Goal: Information Seeking & Learning: Learn about a topic

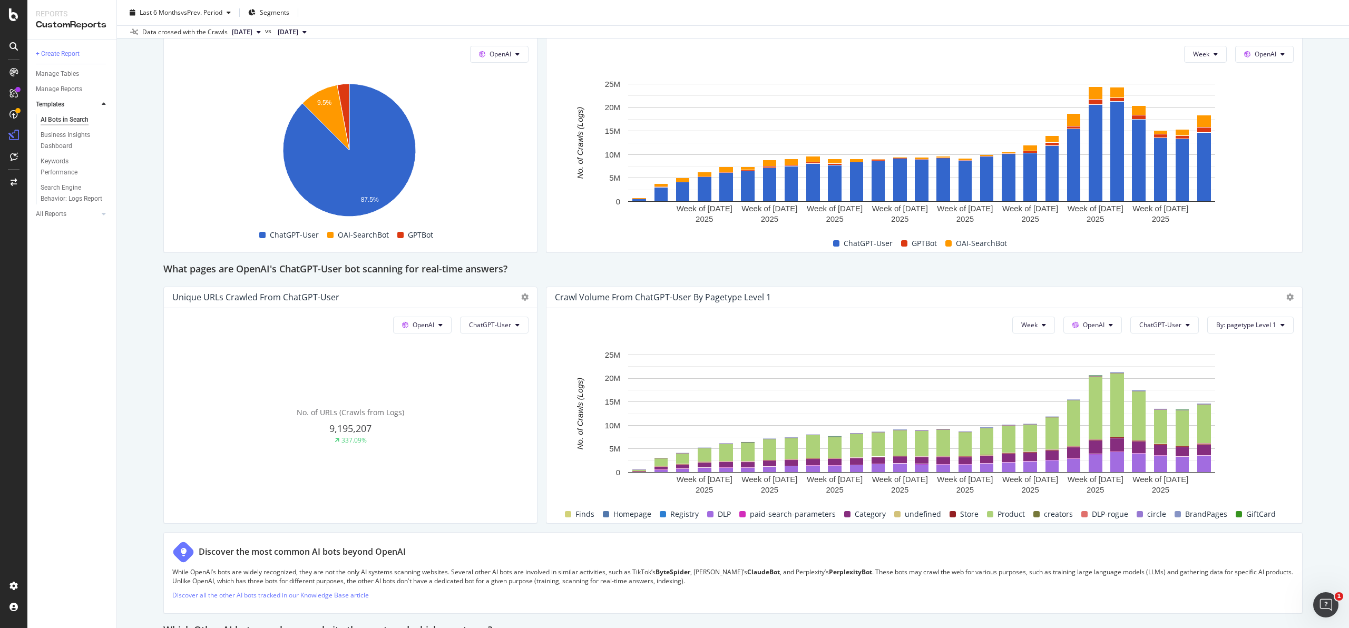
scroll to position [942, 0]
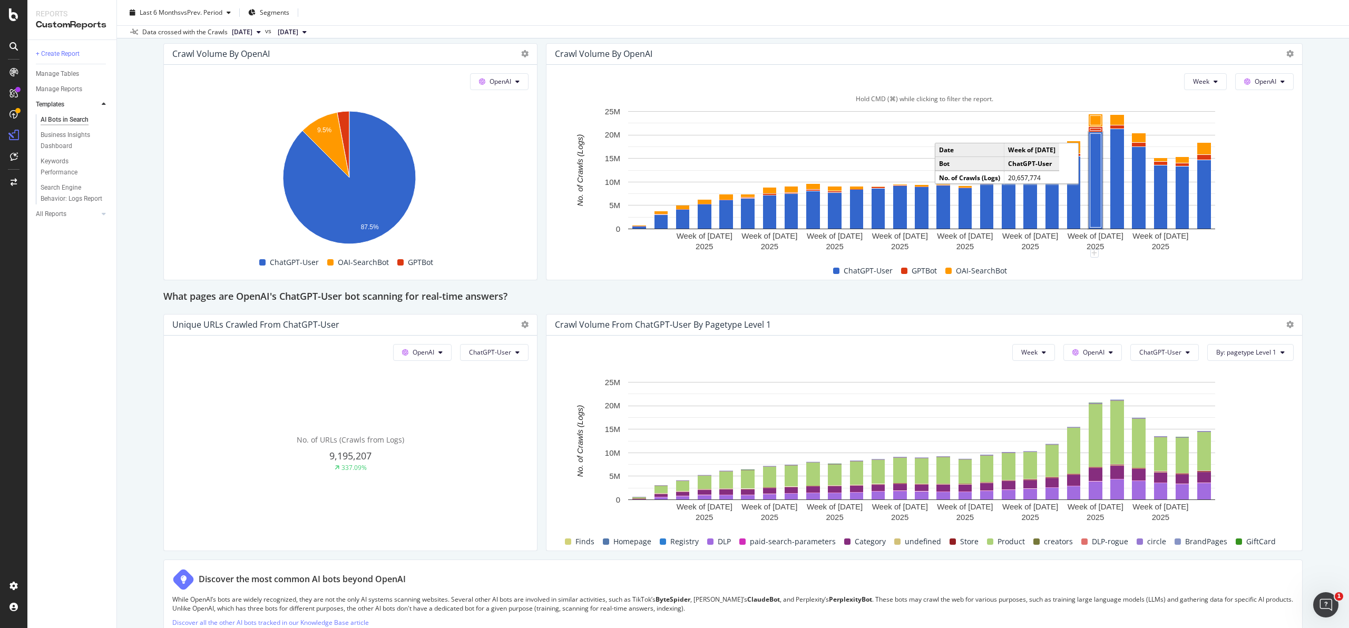
click at [1094, 147] on rect "A chart." at bounding box center [1095, 180] width 11 height 94
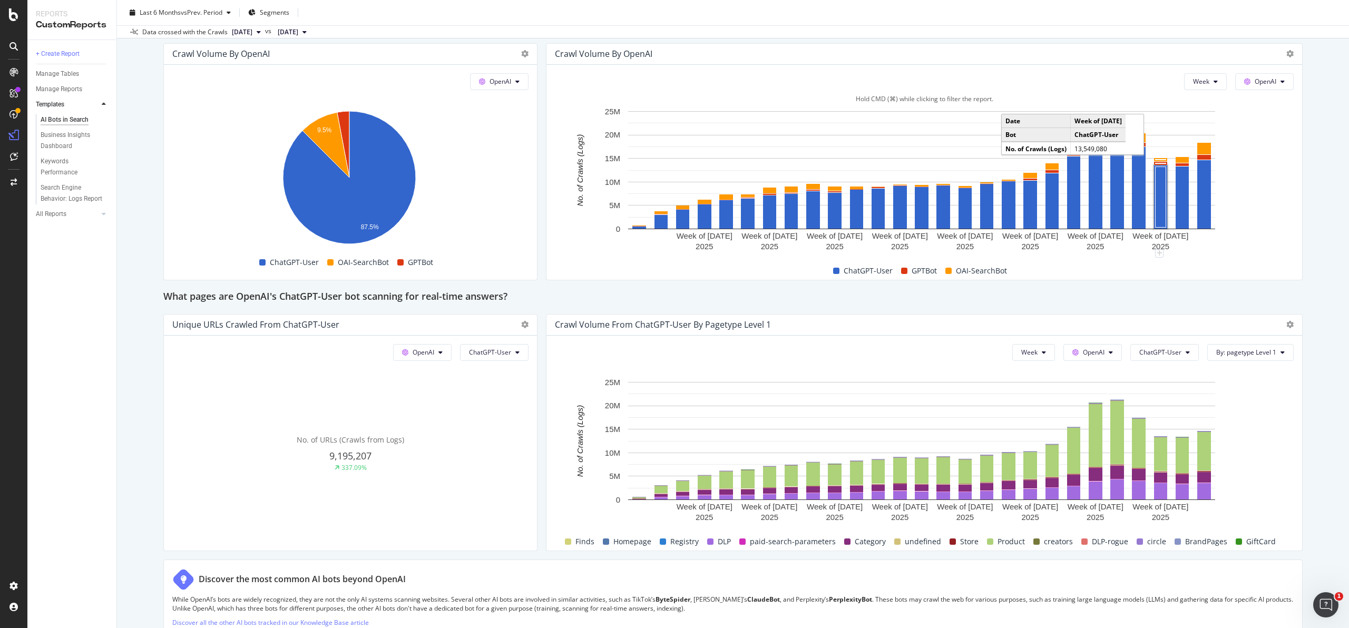
click at [1159, 181] on rect "A chart." at bounding box center [1161, 197] width 11 height 61
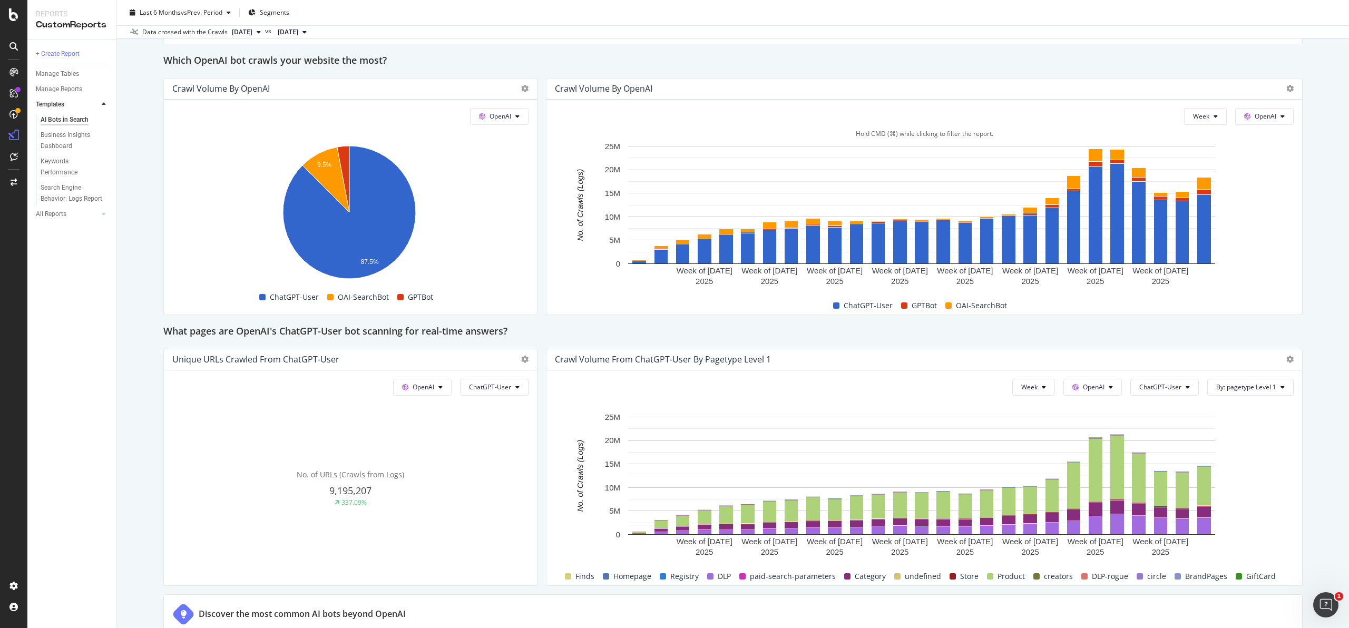
scroll to position [902, 0]
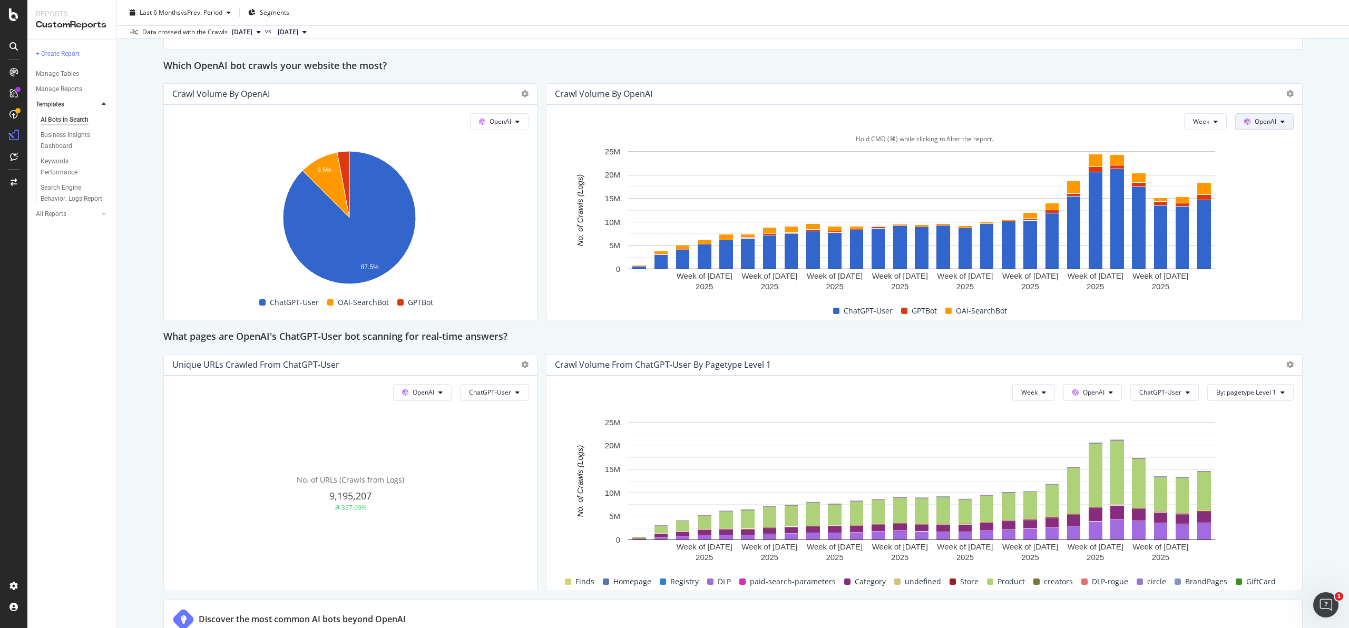
click at [1256, 124] on span "OpenAI" at bounding box center [1266, 121] width 22 height 9
click at [1257, 141] on span "Google" at bounding box center [1272, 142] width 39 height 9
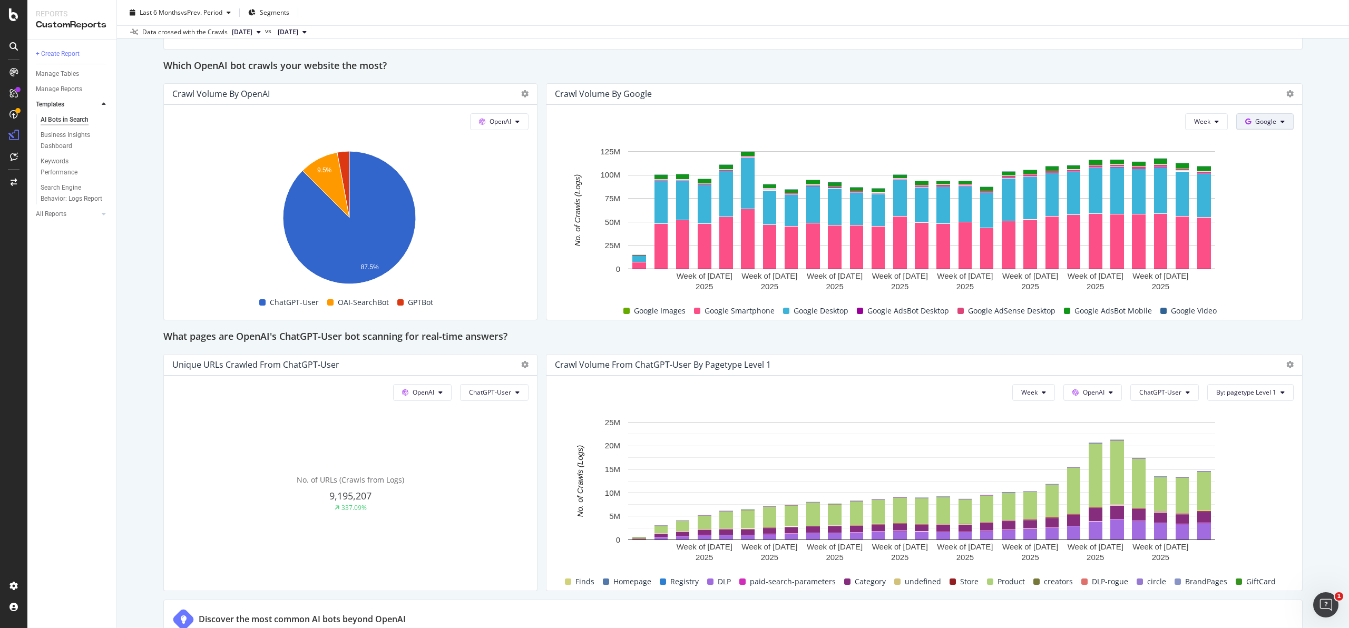
click at [1255, 120] on span "Google" at bounding box center [1265, 121] width 21 height 9
click at [1255, 164] on span "Bing" at bounding box center [1274, 162] width 39 height 9
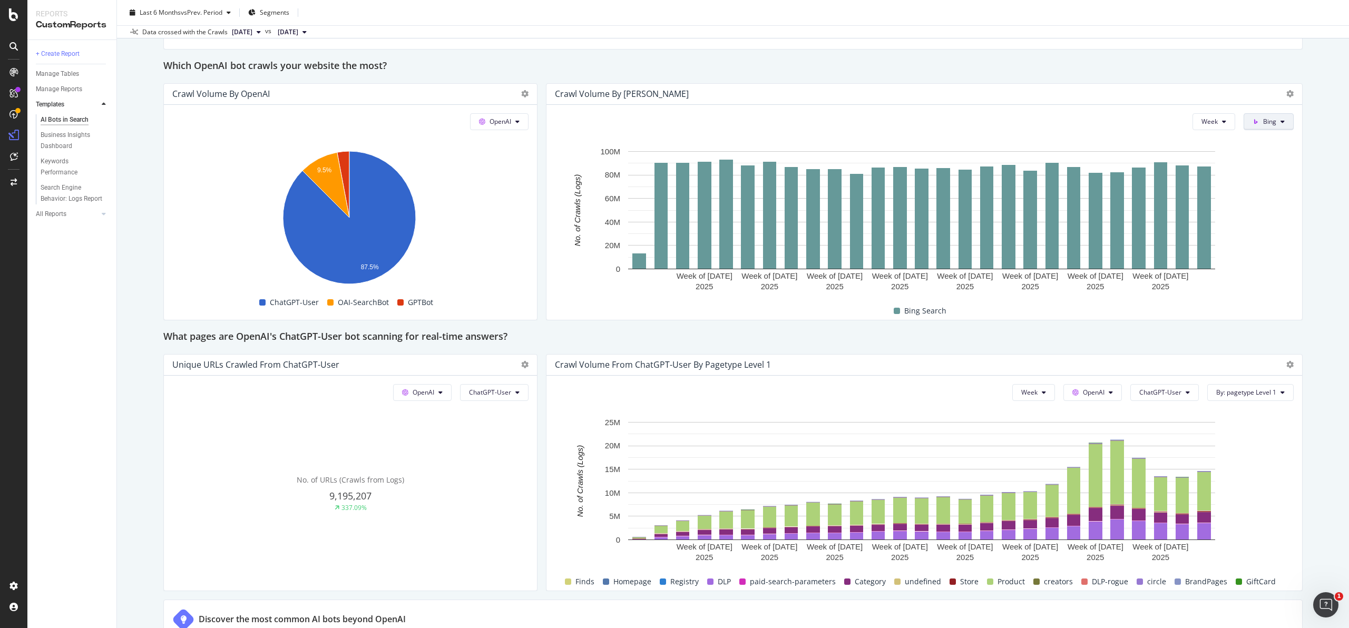
click at [1255, 123] on span at bounding box center [1258, 121] width 11 height 9
click at [1255, 178] on span at bounding box center [1251, 182] width 13 height 13
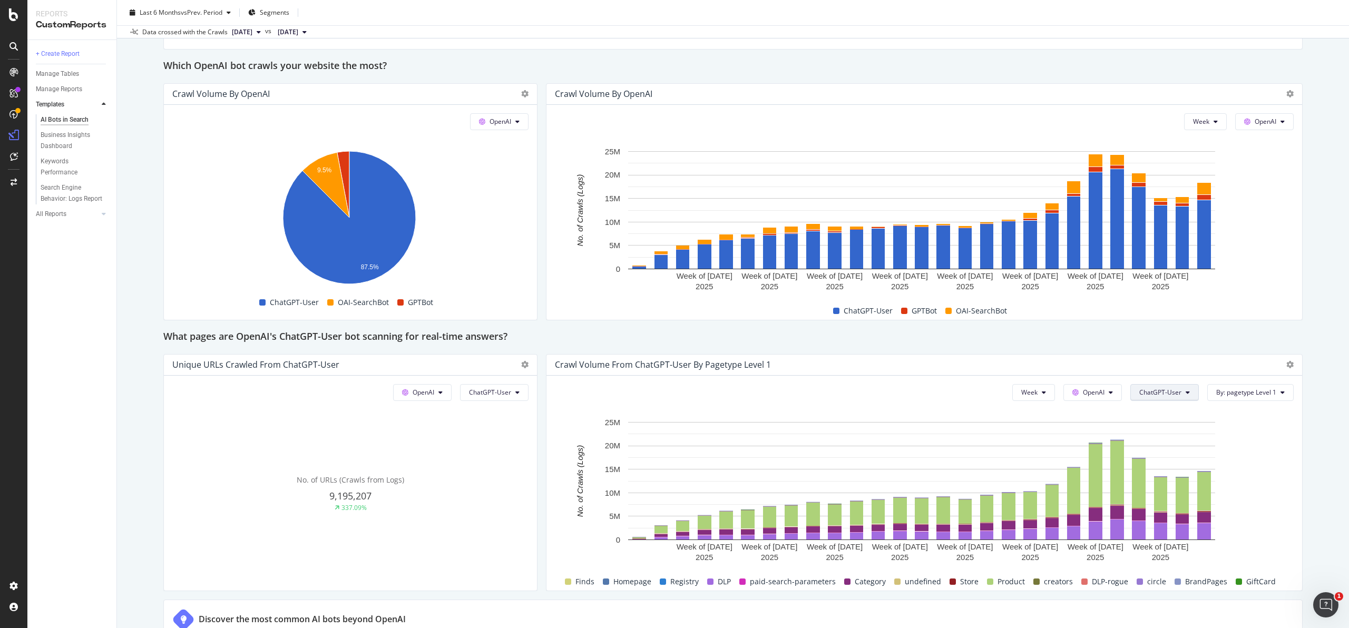
click at [1160, 389] on span "ChatGPT-User" at bounding box center [1160, 392] width 42 height 9
click at [1151, 489] on span "GPTBot" at bounding box center [1159, 491] width 53 height 9
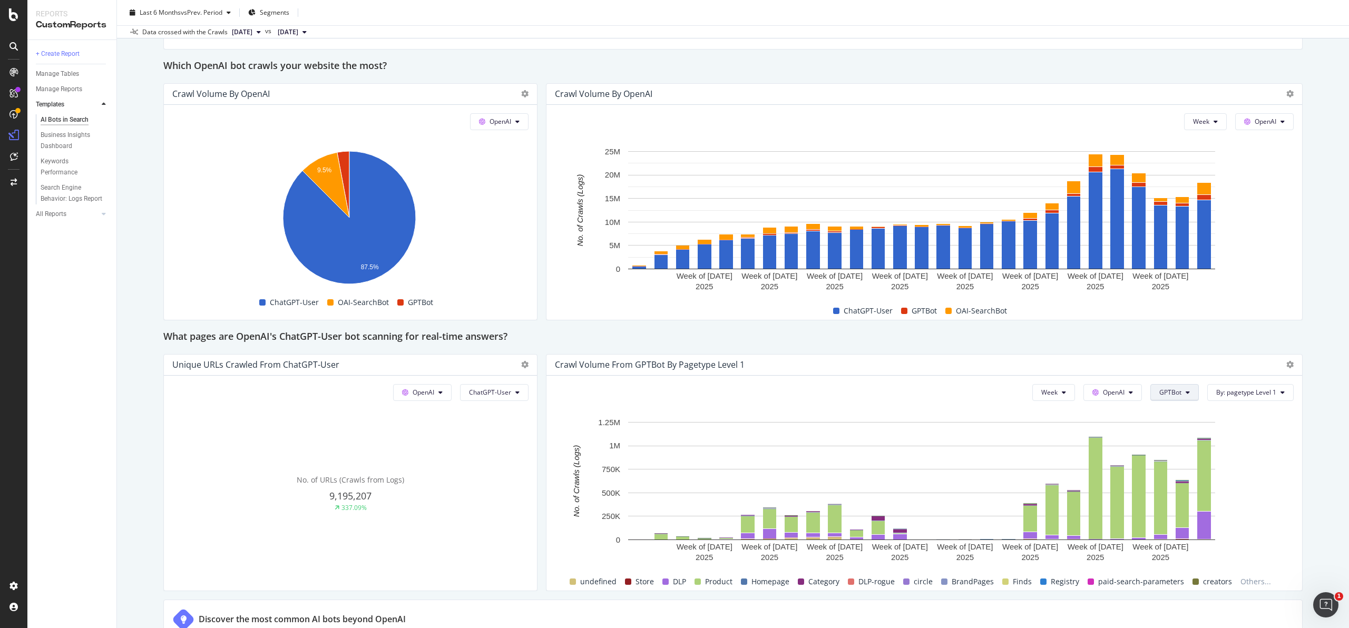
click at [1159, 393] on span "GPTBot" at bounding box center [1170, 392] width 22 height 9
click at [1171, 454] on span "OAI-SearchBot" at bounding box center [1179, 452] width 53 height 9
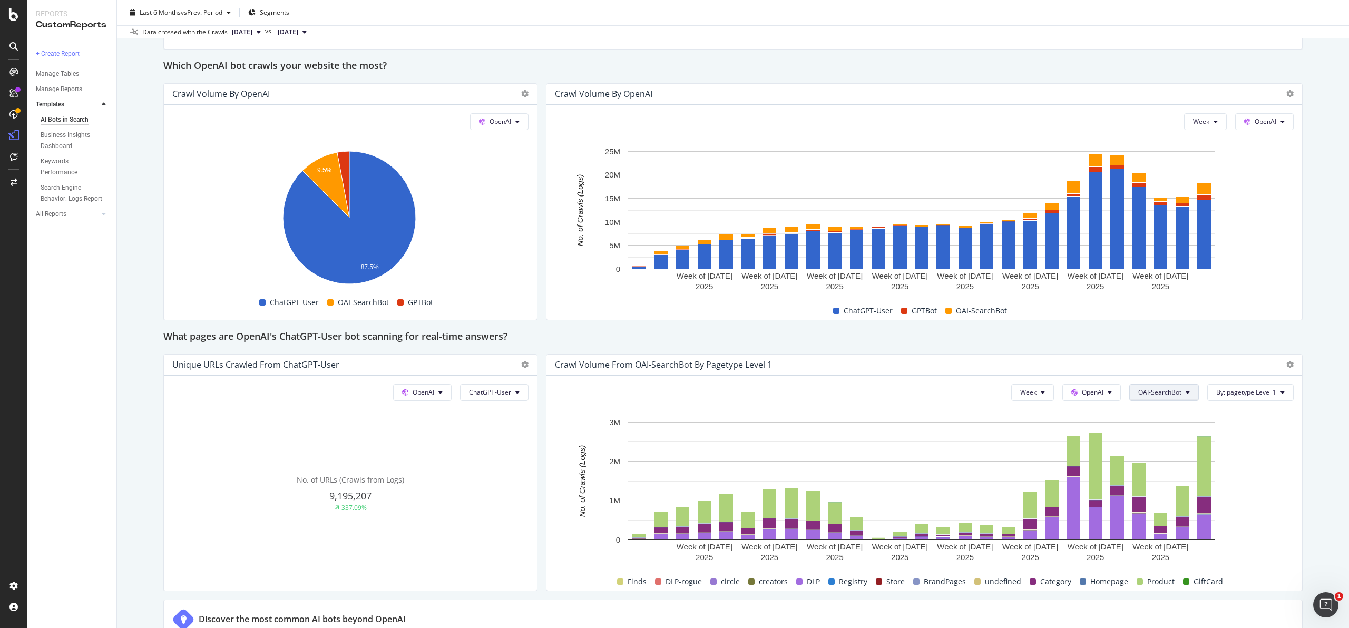
click at [1149, 394] on span "OAI-SearchBot" at bounding box center [1159, 392] width 43 height 9
click at [1145, 412] on span "All bots" at bounding box center [1158, 413] width 53 height 9
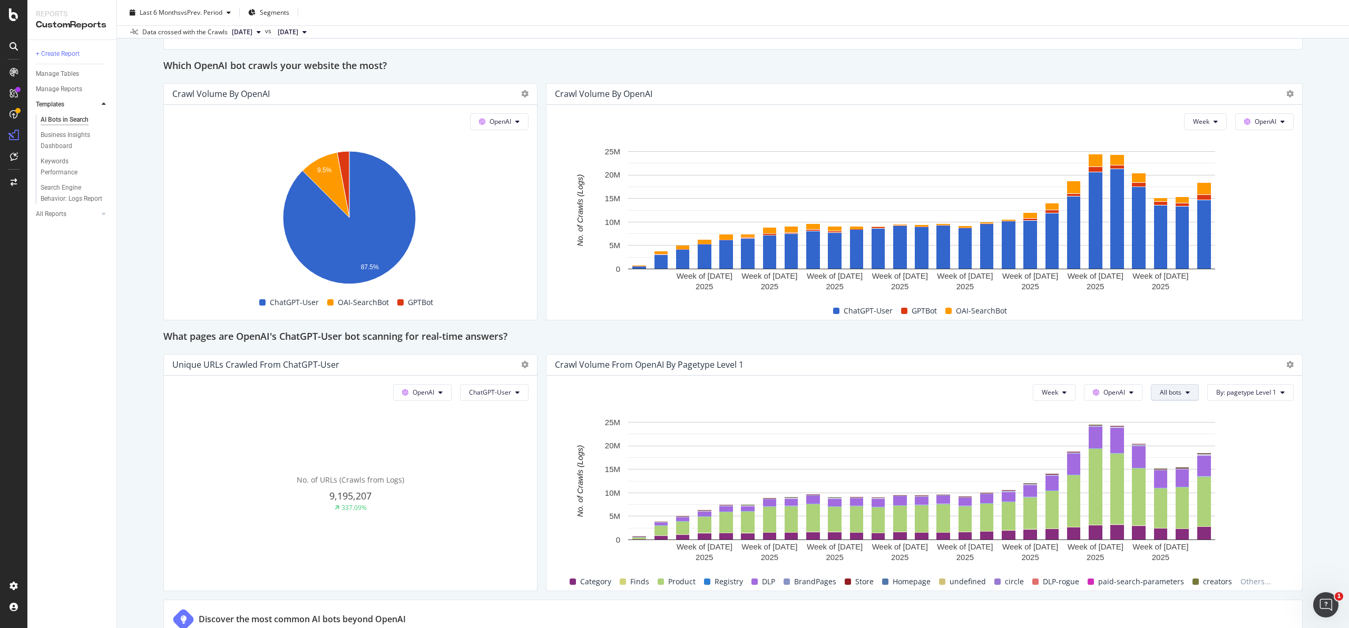
click at [1160, 391] on span "All bots" at bounding box center [1171, 392] width 22 height 9
click at [1168, 510] on span "ChatGPT-User" at bounding box center [1179, 510] width 53 height 9
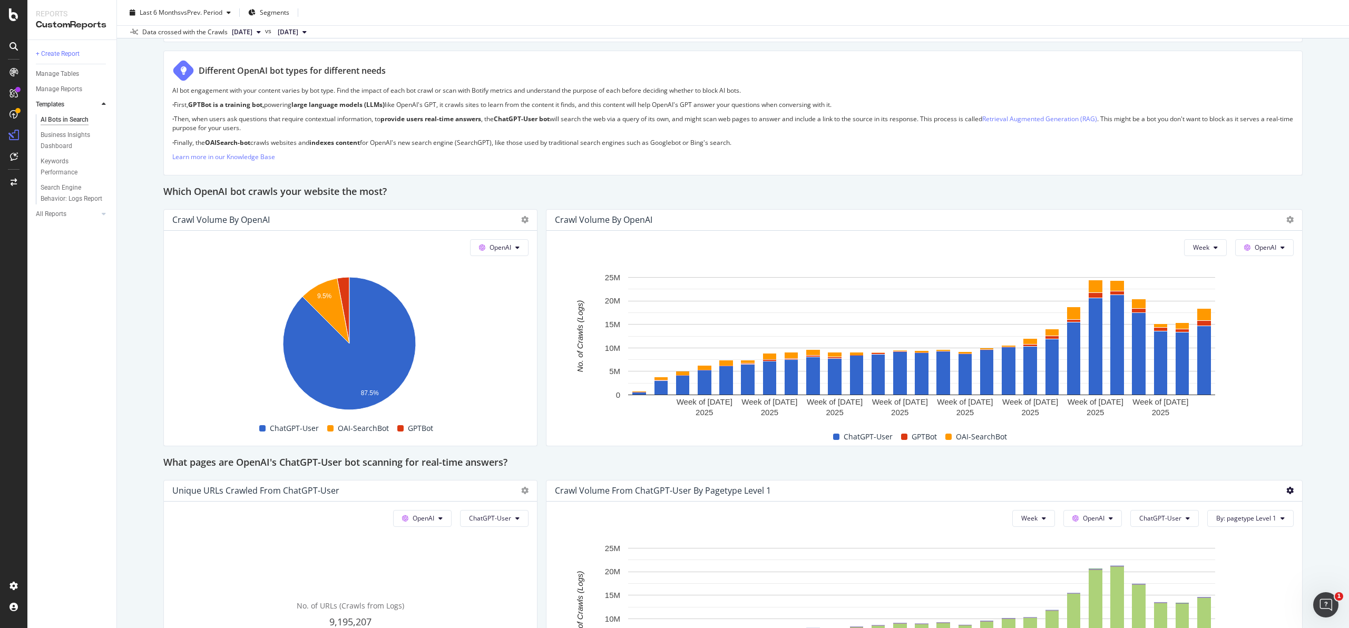
scroll to position [759, 0]
